Goal: Check status: Check status

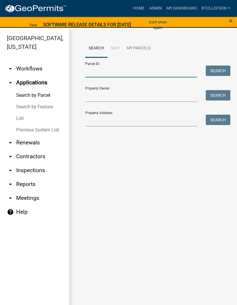
click at [129, 66] on input "Parcel ID:" at bounding box center [141, 71] width 112 height 12
paste input "55000990847000"
type input "55000990847000"
click at [220, 74] on button "Search" at bounding box center [217, 70] width 25 height 10
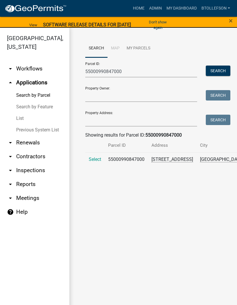
click at [94, 162] on span "Select" at bounding box center [95, 158] width 12 height 5
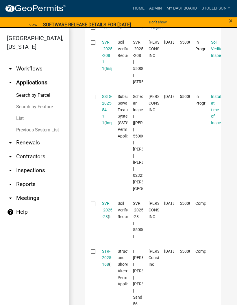
scroll to position [238, 0]
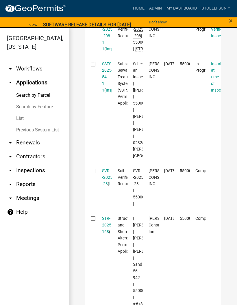
click at [107, 92] on link "SSTS-2025-54 1 1" at bounding box center [107, 76] width 10 height 31
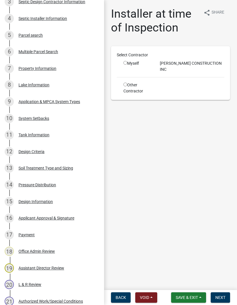
scroll to position [160, 0]
click at [47, 199] on div "Design Information" at bounding box center [35, 201] width 34 height 4
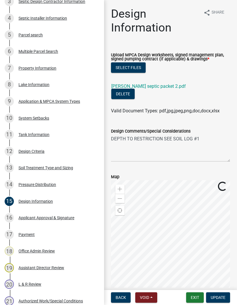
click at [160, 87] on link "[PERSON_NAME] septic packet 2.pdf" at bounding box center [148, 85] width 74 height 5
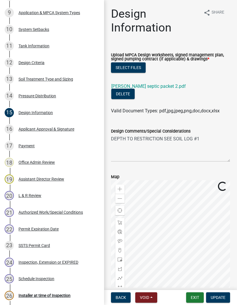
scroll to position [249, 0]
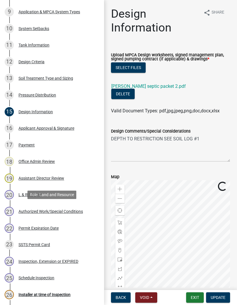
click at [72, 211] on div "Authorized Work/Special Conditions" at bounding box center [50, 211] width 64 height 4
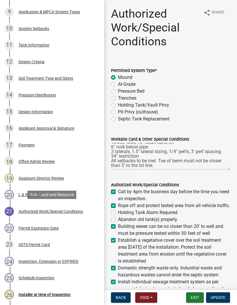
scroll to position [18, 0]
